Goal: Information Seeking & Learning: Learn about a topic

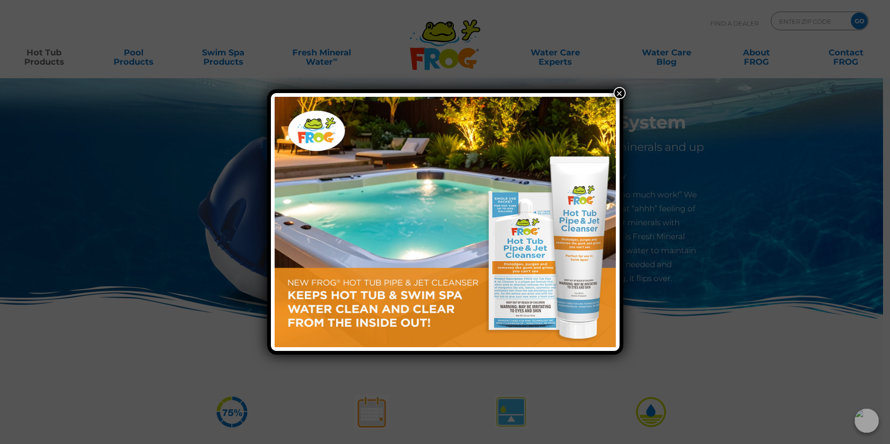
drag, startPoint x: 619, startPoint y: 95, endPoint x: 614, endPoint y: 95, distance: 4.7
click at [619, 95] on button "×" at bounding box center [620, 93] width 12 height 12
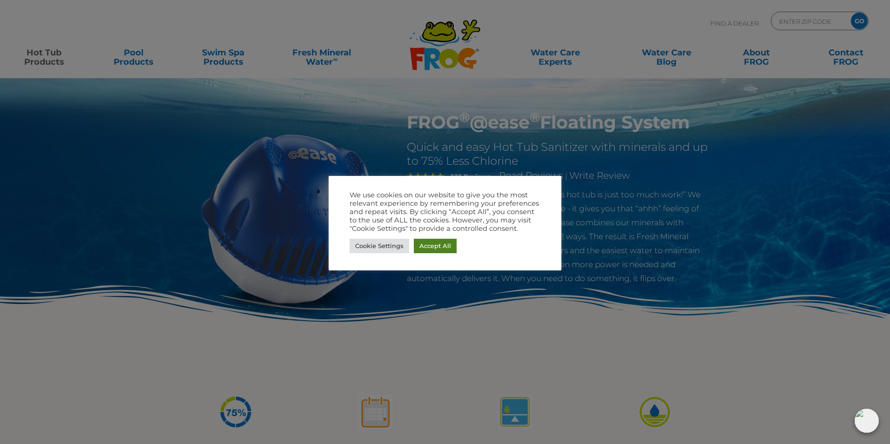
click at [444, 245] on link "Accept All" at bounding box center [435, 246] width 43 height 14
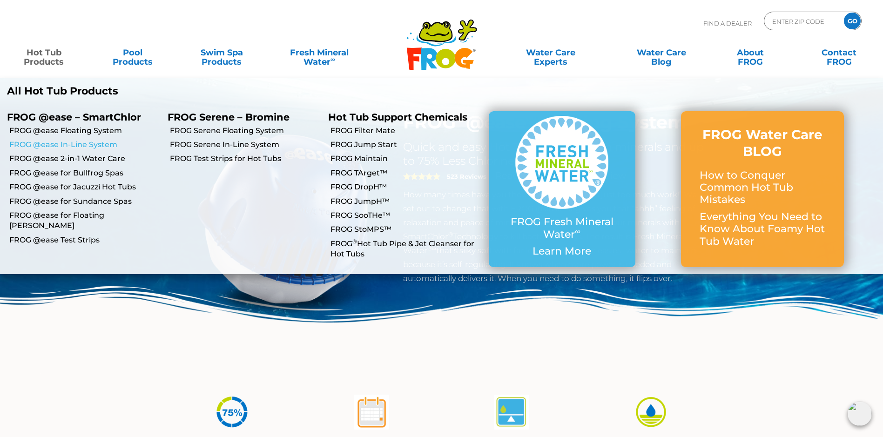
click at [63, 144] on link "FROG @ease In-Line System" at bounding box center [84, 145] width 151 height 10
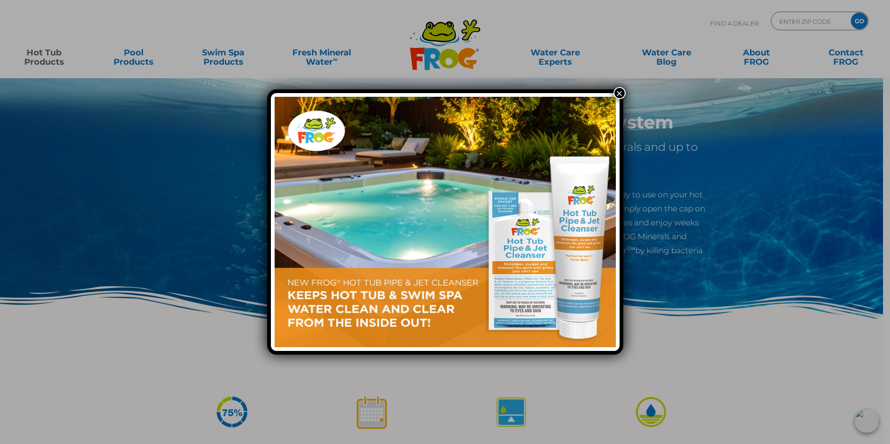
click at [619, 90] on button "×" at bounding box center [620, 93] width 12 height 12
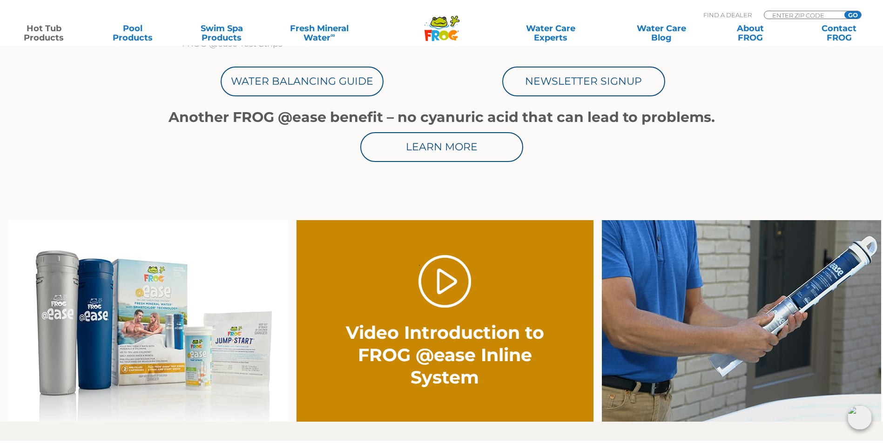
scroll to position [559, 0]
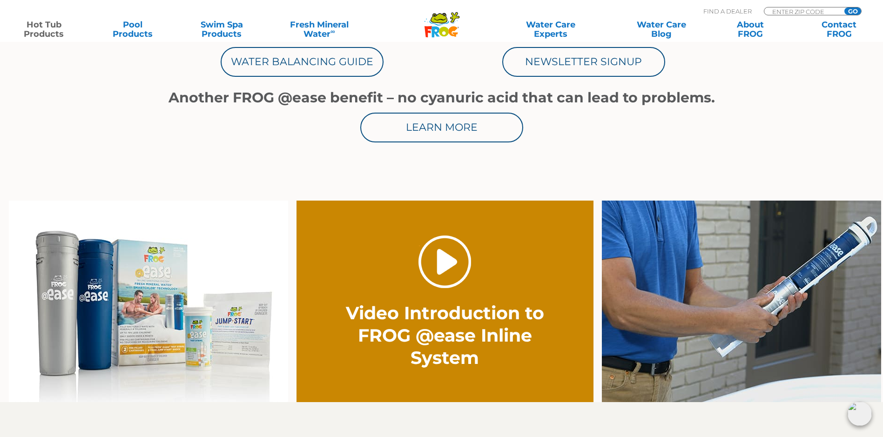
click at [444, 268] on link "." at bounding box center [445, 262] width 53 height 53
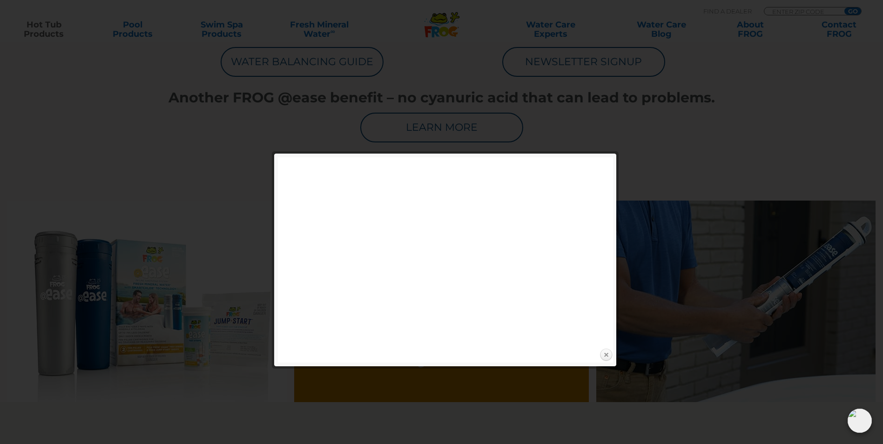
click at [605, 354] on link "Close" at bounding box center [606, 355] width 14 height 14
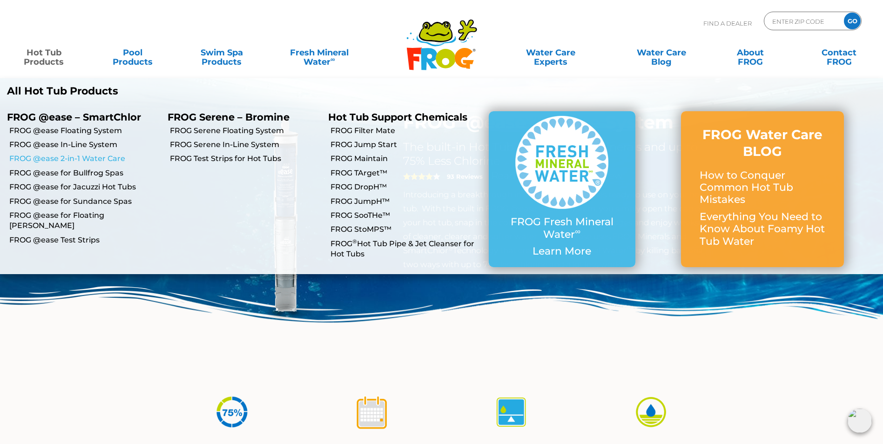
click at [66, 159] on link "FROG @ease 2-in-1 Water Care" at bounding box center [84, 159] width 151 height 10
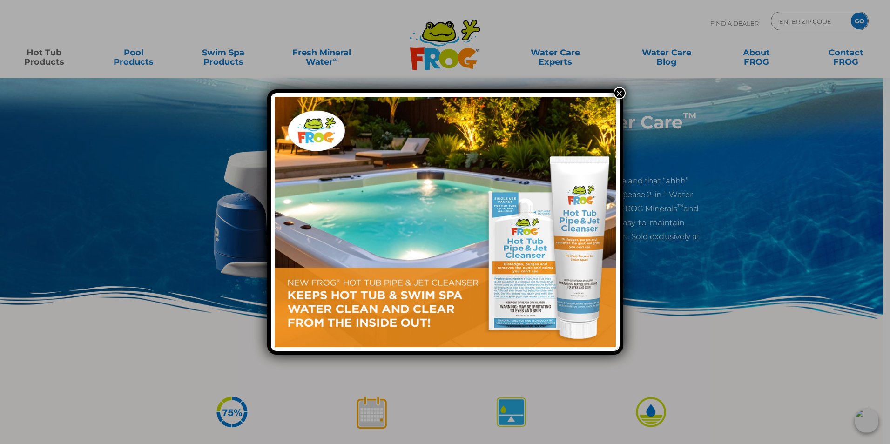
click at [623, 92] on button "×" at bounding box center [620, 93] width 12 height 12
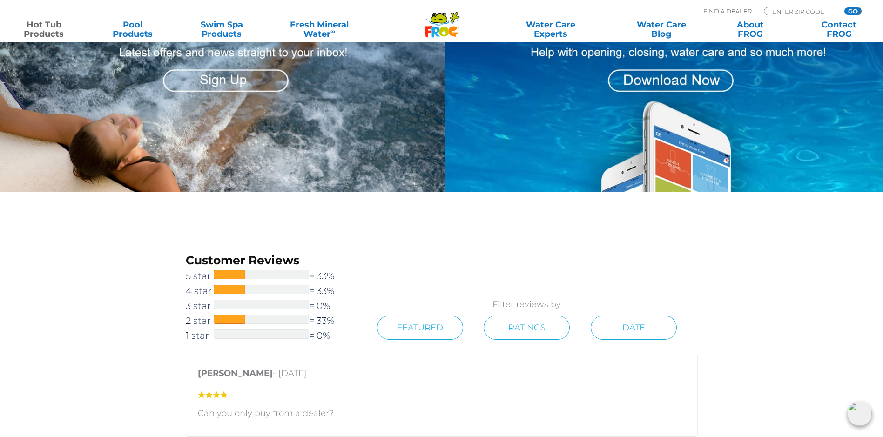
scroll to position [745, 0]
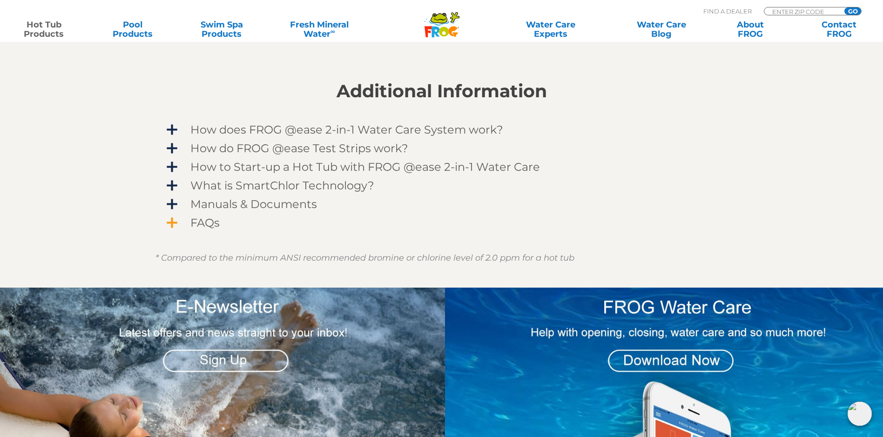
click at [198, 222] on span "FAQs" at bounding box center [448, 223] width 542 height 13
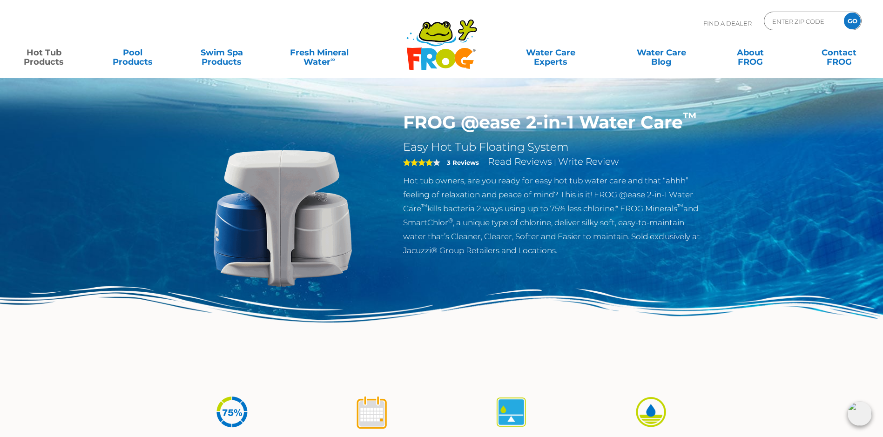
scroll to position [745, 0]
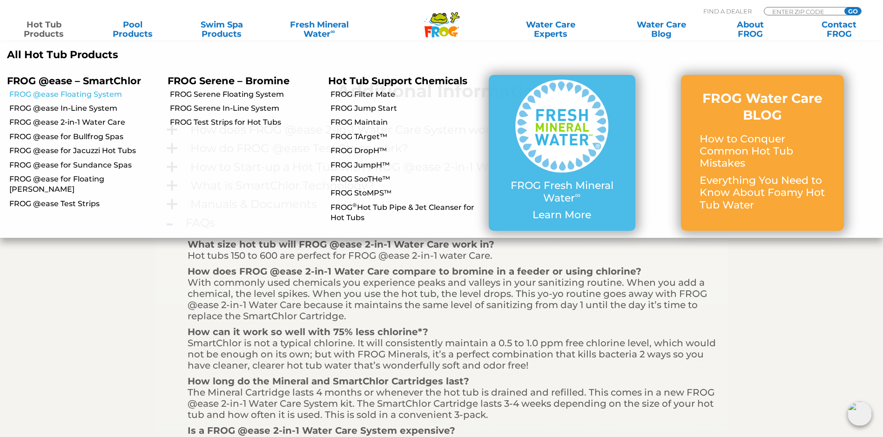
click at [53, 93] on link "FROG @ease Floating System" at bounding box center [84, 94] width 151 height 10
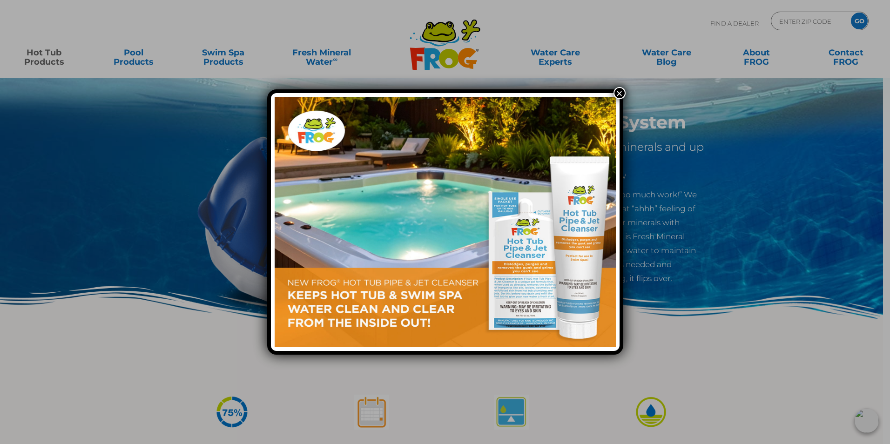
click at [617, 95] on button "×" at bounding box center [620, 93] width 12 height 12
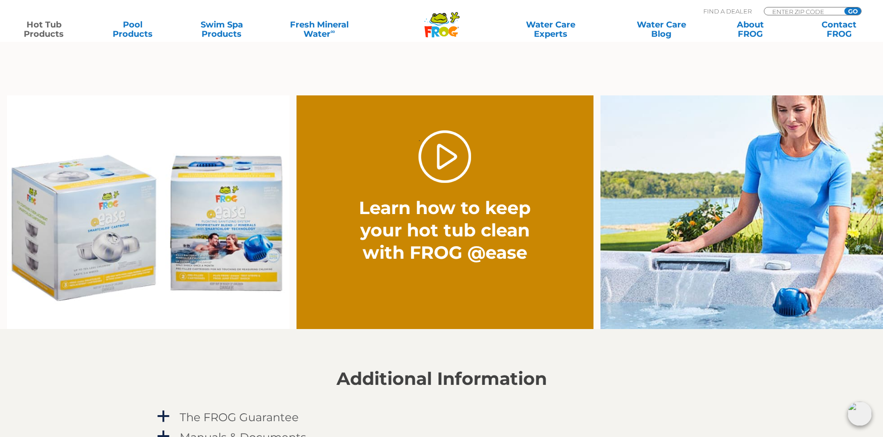
scroll to position [698, 0]
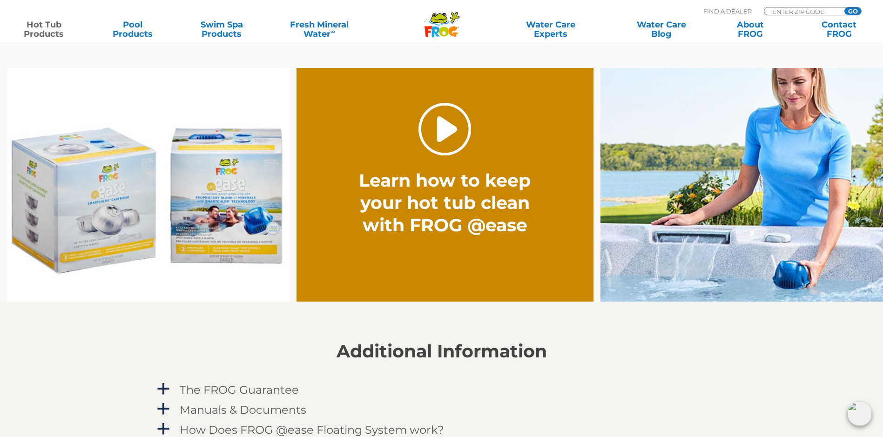
click at [449, 129] on link "." at bounding box center [445, 129] width 53 height 53
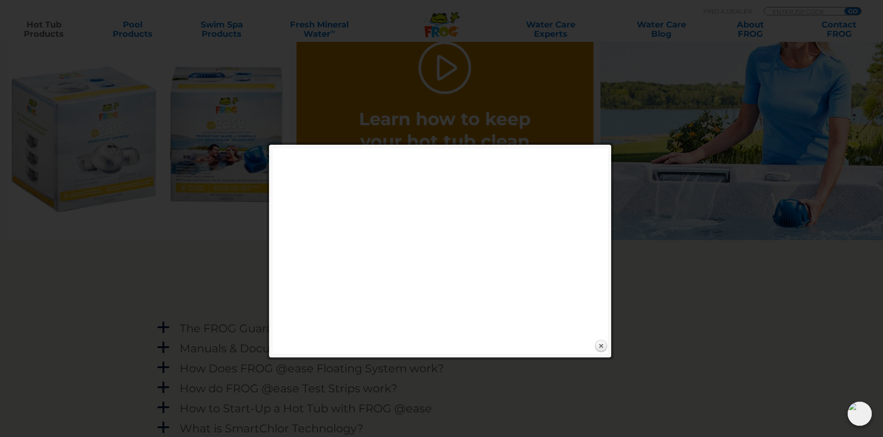
scroll to position [792, 0]
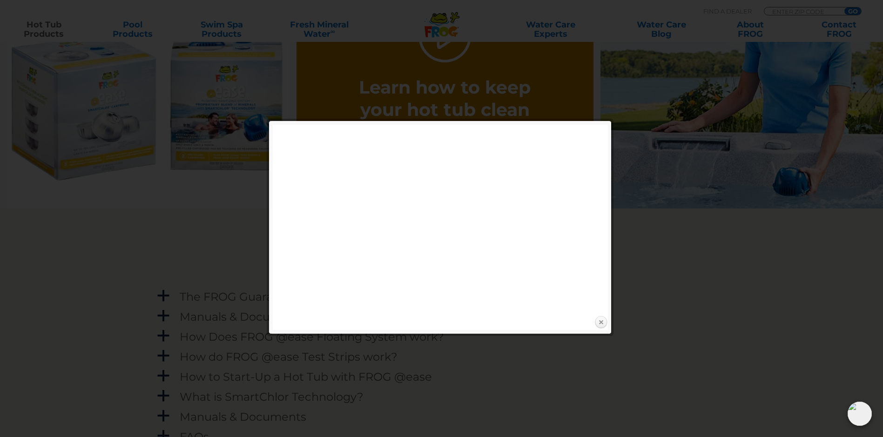
click at [604, 324] on link "Close" at bounding box center [601, 323] width 14 height 14
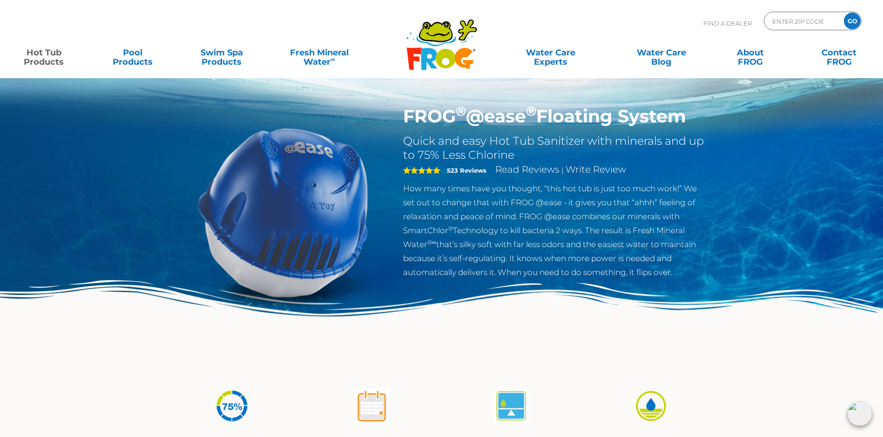
scroll to position [0, 0]
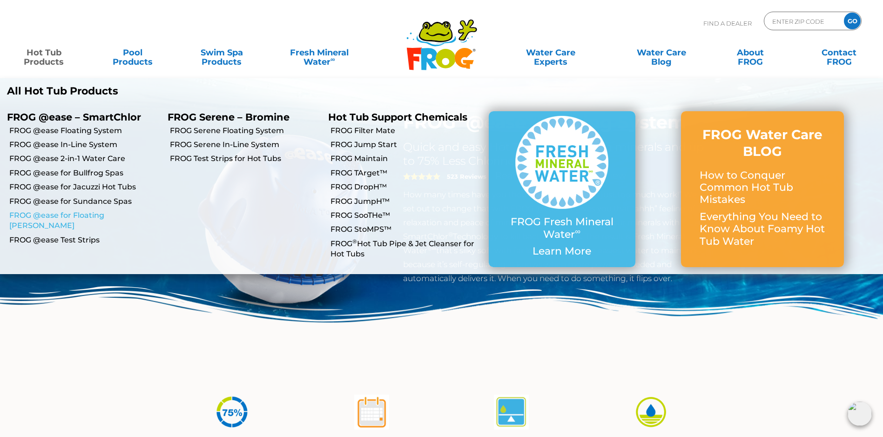
click at [81, 215] on link "FROG @ease for Floating [PERSON_NAME]" at bounding box center [84, 220] width 151 height 21
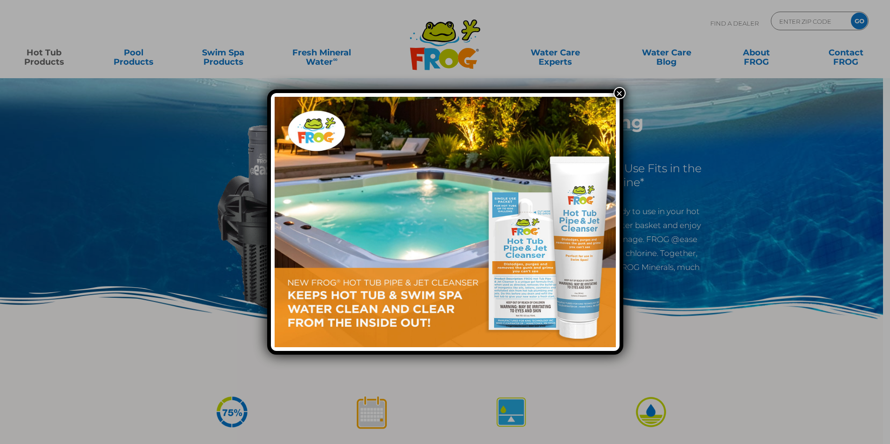
click at [617, 92] on button "×" at bounding box center [620, 93] width 12 height 12
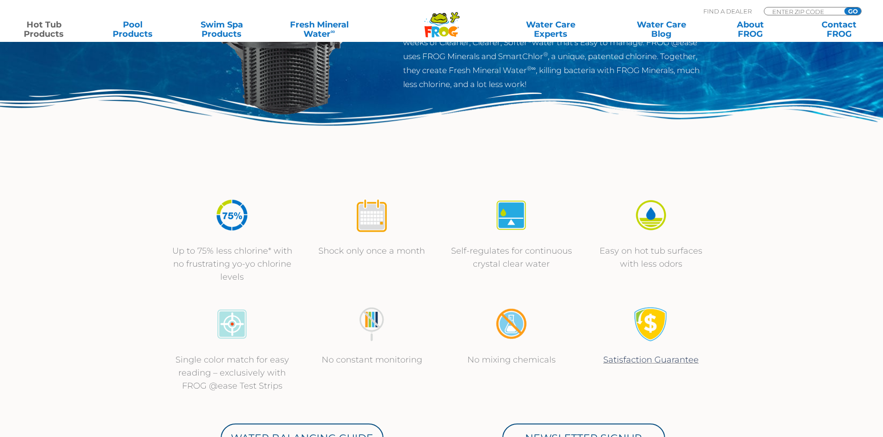
scroll to position [140, 0]
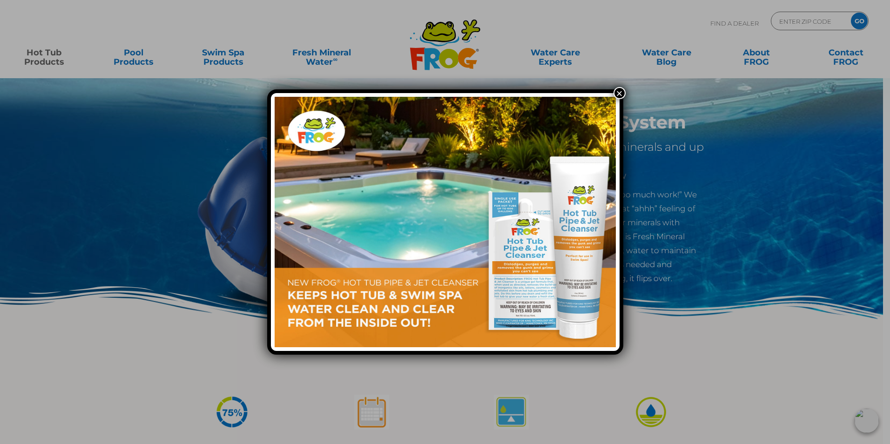
click at [619, 93] on button "×" at bounding box center [620, 93] width 12 height 12
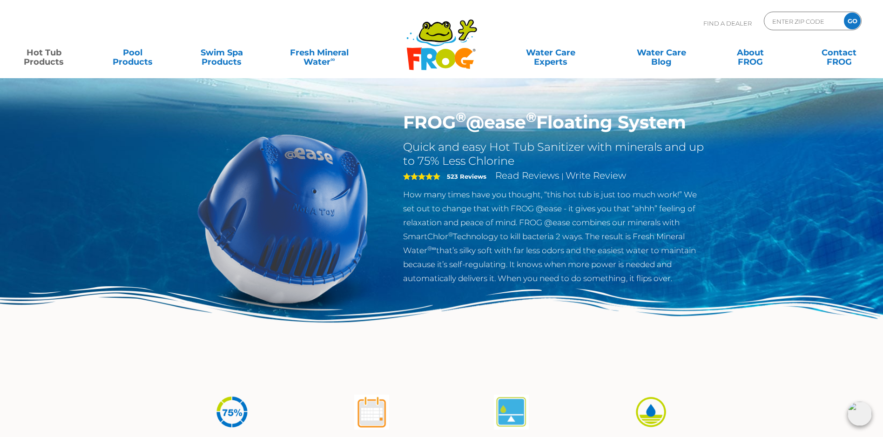
click at [53, 57] on link "Hot Tub Products" at bounding box center [43, 52] width 69 height 19
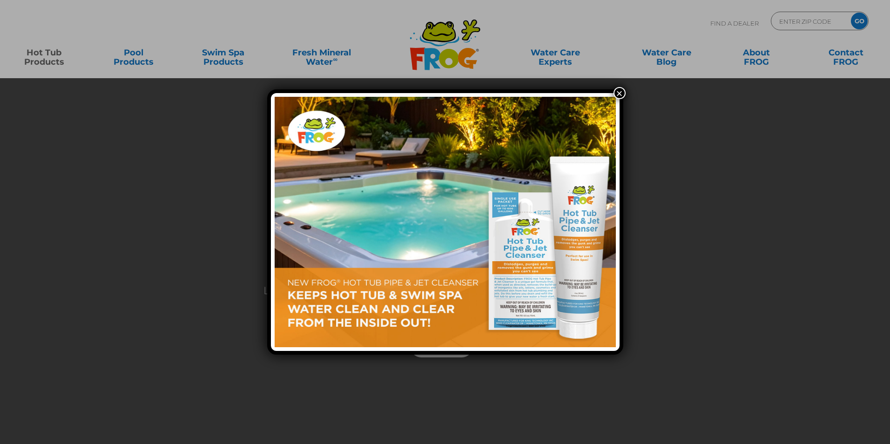
click at [621, 94] on button "×" at bounding box center [620, 93] width 12 height 12
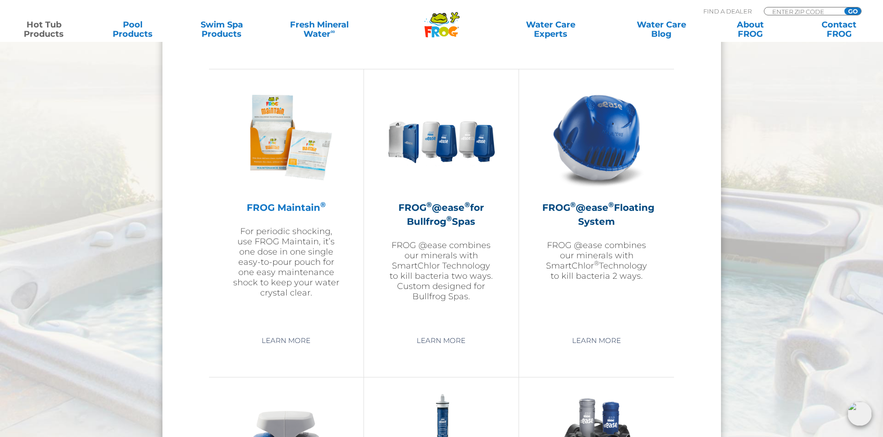
scroll to position [1024, 0]
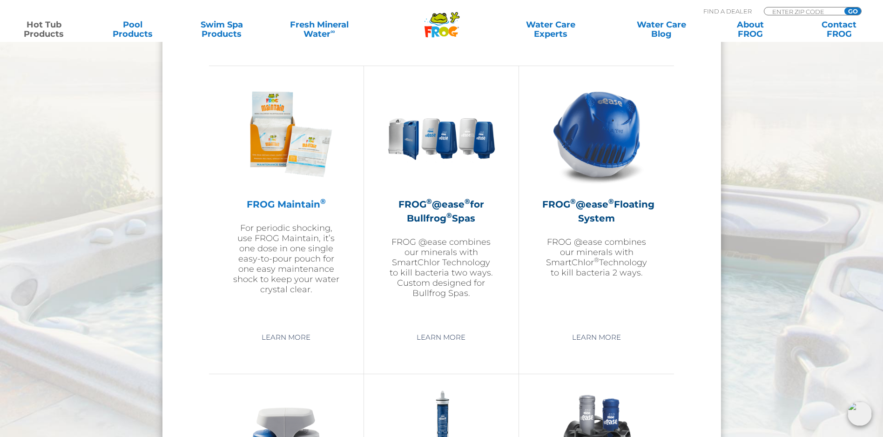
click at [298, 255] on p "For periodic shocking, use FROG Maintain, it’s one dose in one single easy-to-p…" at bounding box center [286, 259] width 108 height 72
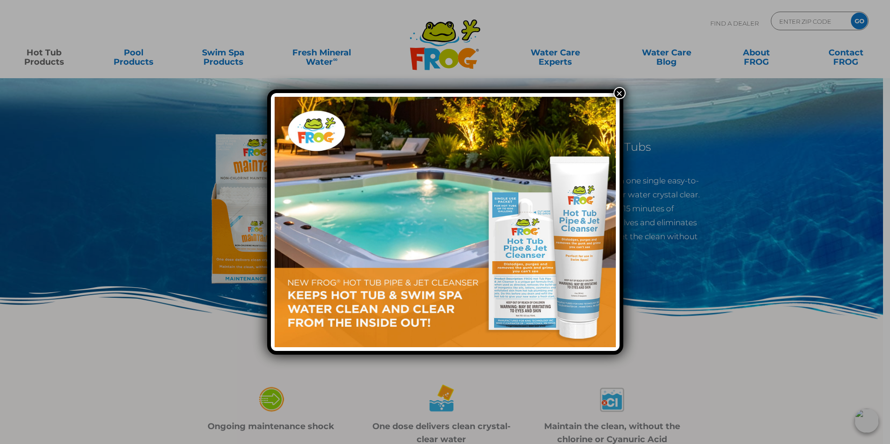
click at [616, 95] on button "×" at bounding box center [620, 93] width 12 height 12
